Goal: Task Accomplishment & Management: Manage account settings

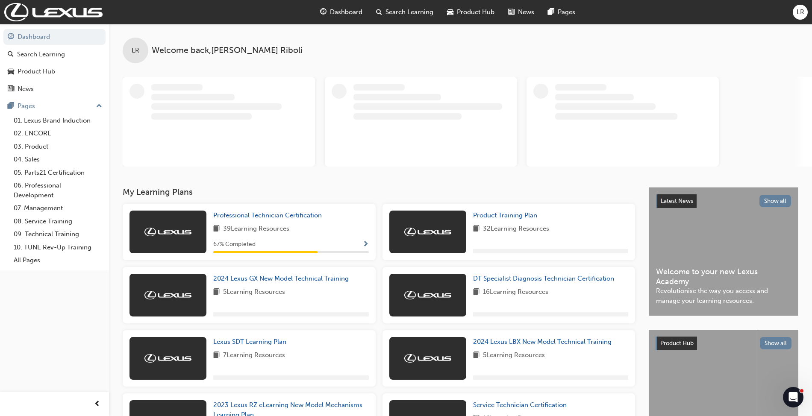
click at [796, 15] on span "LR" at bounding box center [800, 12] width 8 height 10
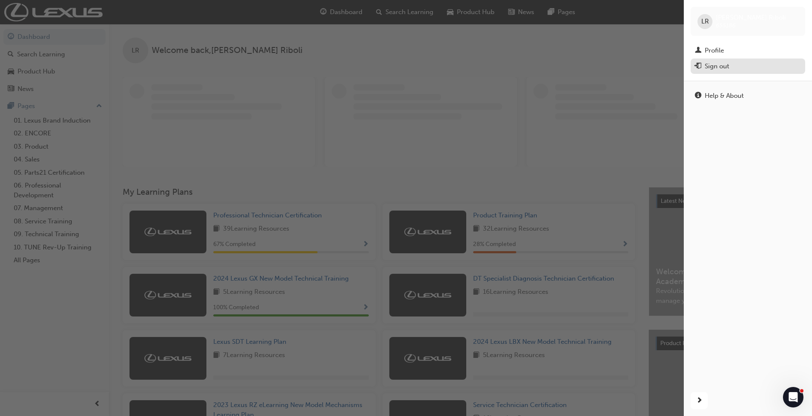
click at [718, 62] on div "Sign out" at bounding box center [716, 67] width 24 height 10
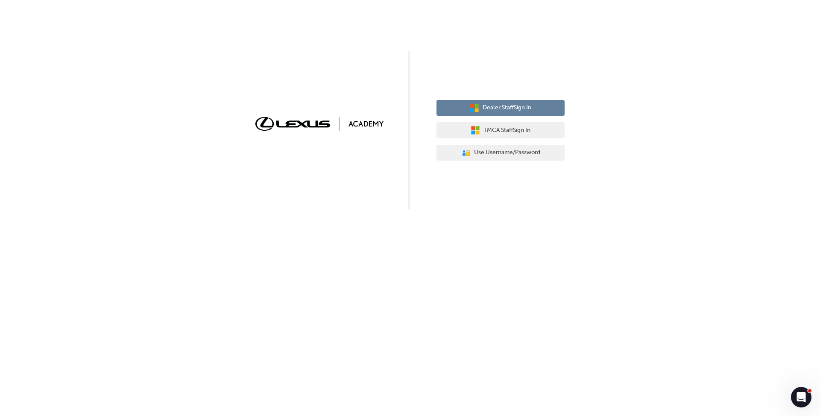
click at [496, 112] on span "Dealer Staff Sign In" at bounding box center [507, 108] width 49 height 10
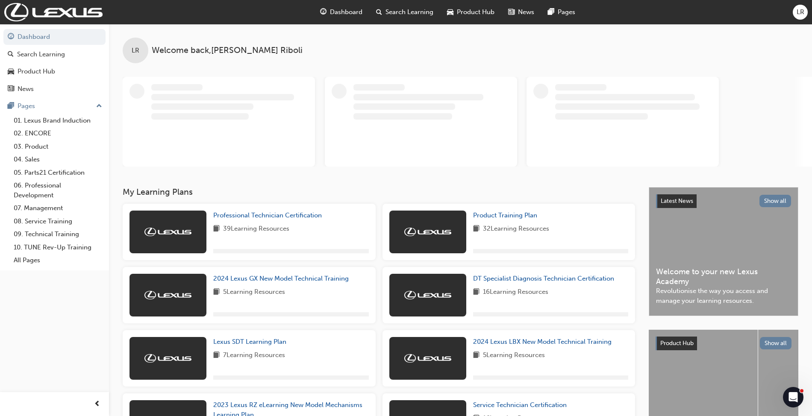
click at [800, 9] on span "LR" at bounding box center [800, 12] width 8 height 10
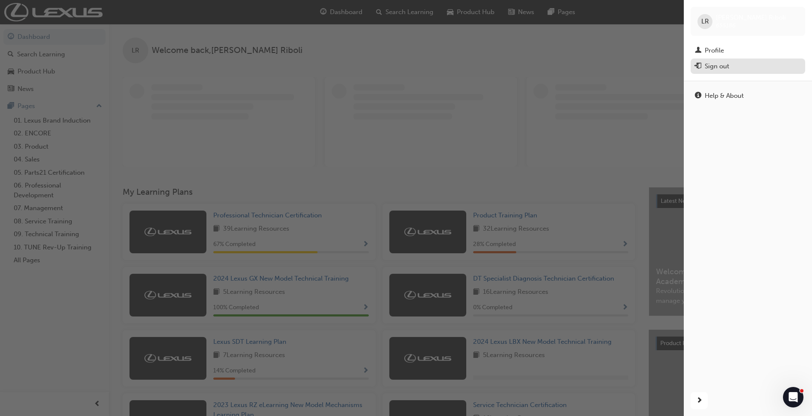
click at [711, 66] on div "Sign out" at bounding box center [716, 67] width 24 height 10
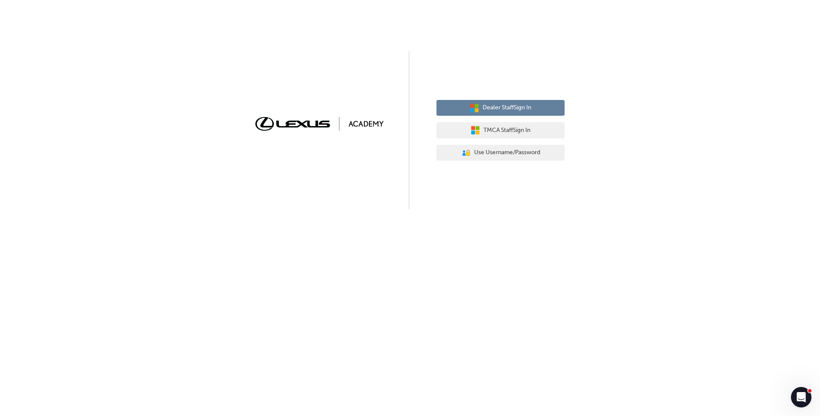
click at [512, 112] on span "Dealer Staff Sign In" at bounding box center [507, 108] width 49 height 10
